Goal: Task Accomplishment & Management: Manage account settings

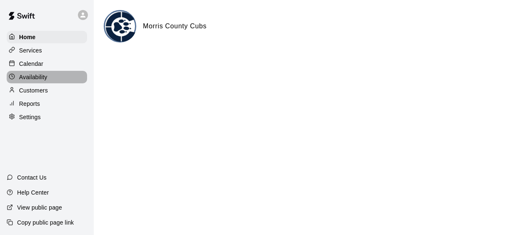
click at [37, 77] on p "Availability" at bounding box center [33, 77] width 28 height 8
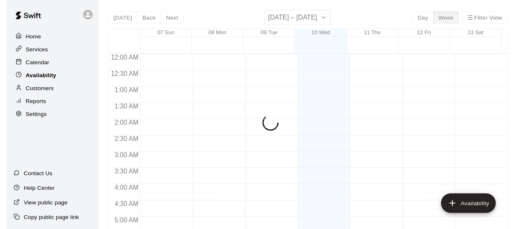
scroll to position [417, 0]
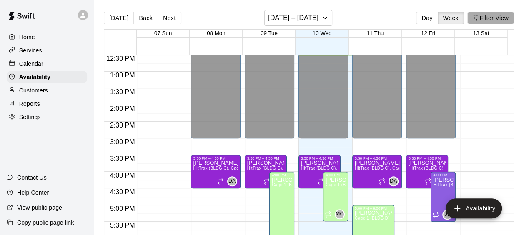
click at [495, 18] on button "Filter View" at bounding box center [490, 18] width 47 height 13
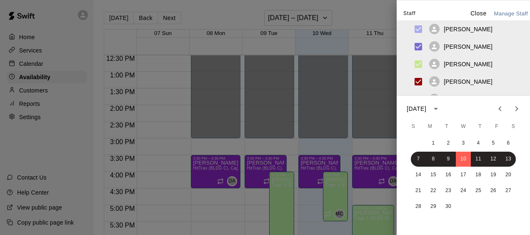
click at [226, 15] on div at bounding box center [265, 117] width 530 height 235
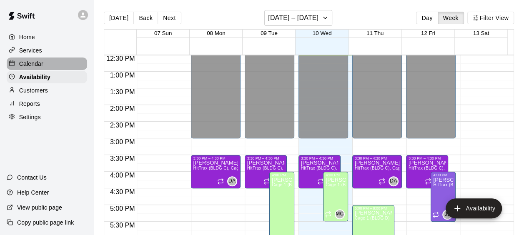
click at [50, 61] on div "Calendar" at bounding box center [47, 64] width 80 height 13
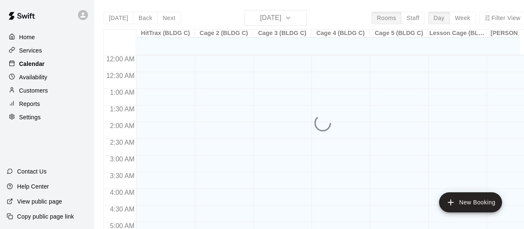
scroll to position [417, 0]
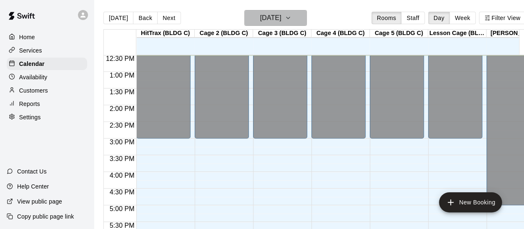
click at [291, 20] on icon "button" at bounding box center [288, 18] width 7 height 10
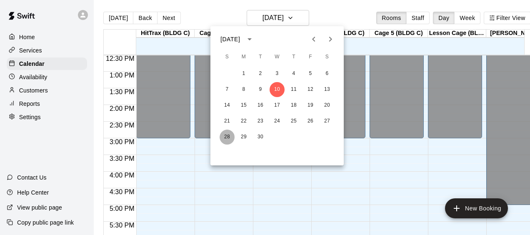
click at [231, 136] on button "28" at bounding box center [227, 137] width 15 height 15
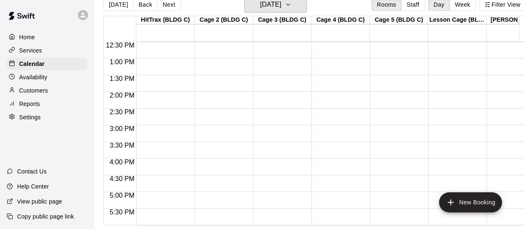
scroll to position [20, 0]
click at [47, 81] on p "Availability" at bounding box center [33, 77] width 28 height 8
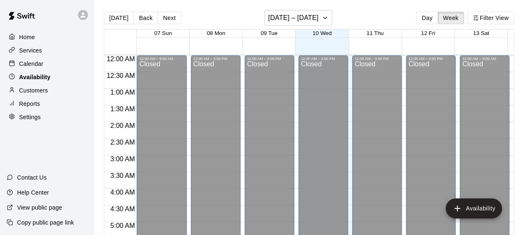
scroll to position [418, 0]
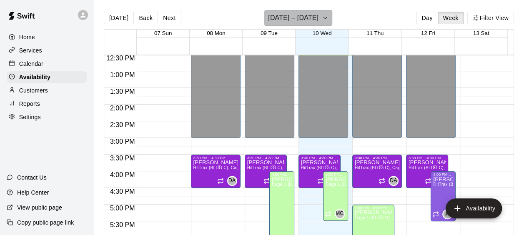
click at [329, 19] on icon "button" at bounding box center [325, 18] width 7 height 10
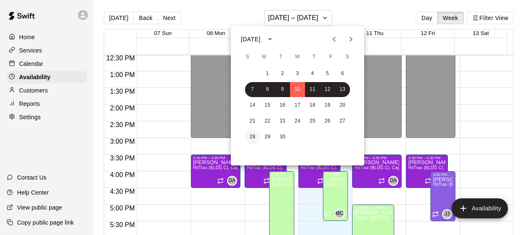
click at [255, 136] on button "28" at bounding box center [252, 137] width 15 height 15
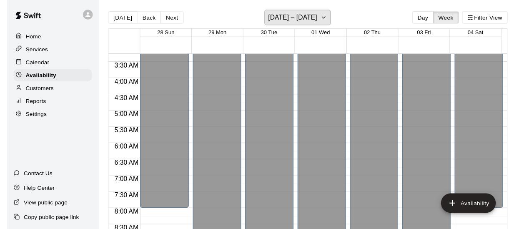
scroll to position [108, 0]
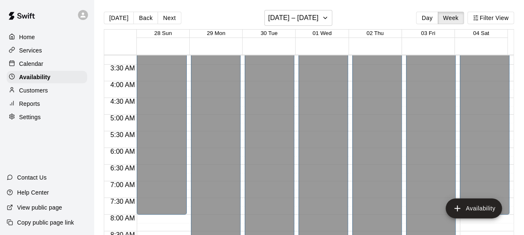
click at [30, 67] on p "Calendar" at bounding box center [31, 64] width 24 height 8
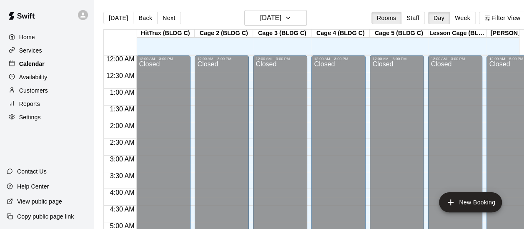
scroll to position [418, 0]
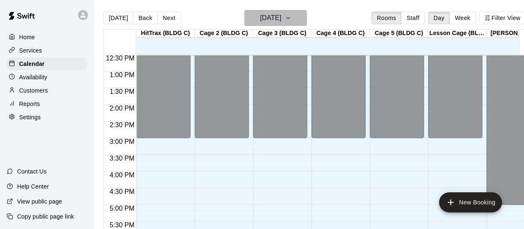
click at [307, 21] on button "[DATE]" at bounding box center [275, 18] width 63 height 16
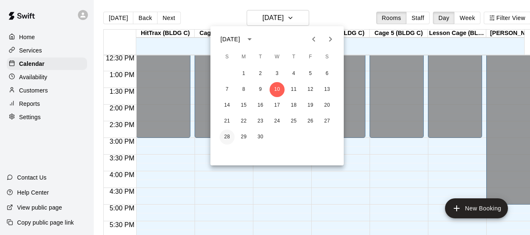
click at [228, 137] on button "28" at bounding box center [227, 137] width 15 height 15
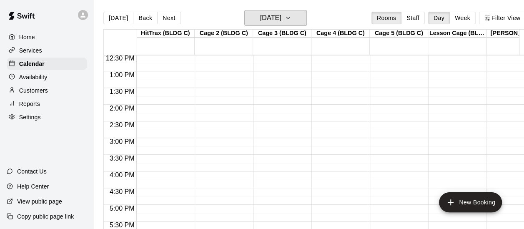
scroll to position [0, 17]
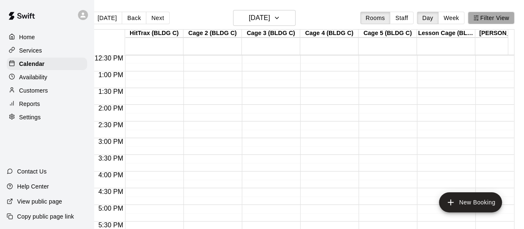
click at [495, 21] on button "Filter View" at bounding box center [491, 18] width 47 height 13
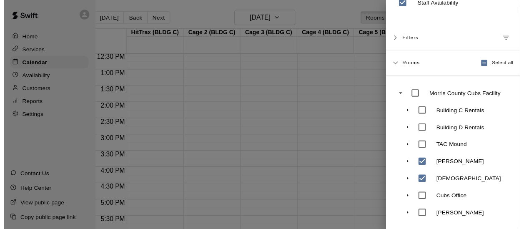
scroll to position [63, 0]
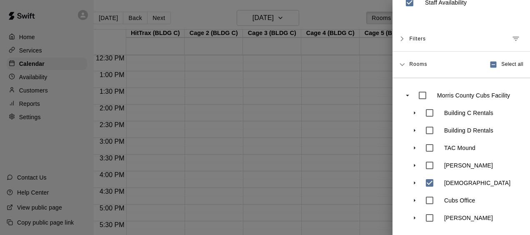
click at [334, 152] on div at bounding box center [265, 117] width 530 height 235
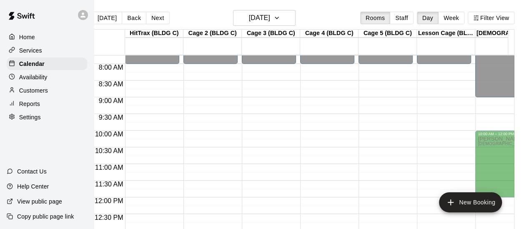
scroll to position [267, 0]
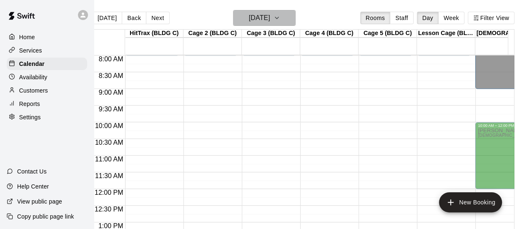
click at [280, 15] on icon "button" at bounding box center [277, 18] width 7 height 10
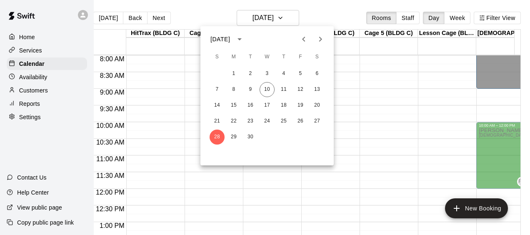
click at [320, 39] on icon "Next month" at bounding box center [321, 39] width 10 height 10
click at [319, 75] on button "4" at bounding box center [317, 73] width 15 height 15
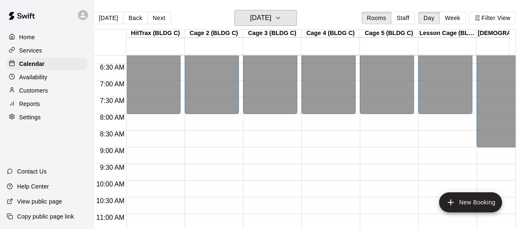
scroll to position [213, 0]
